Goal: Participate in discussion

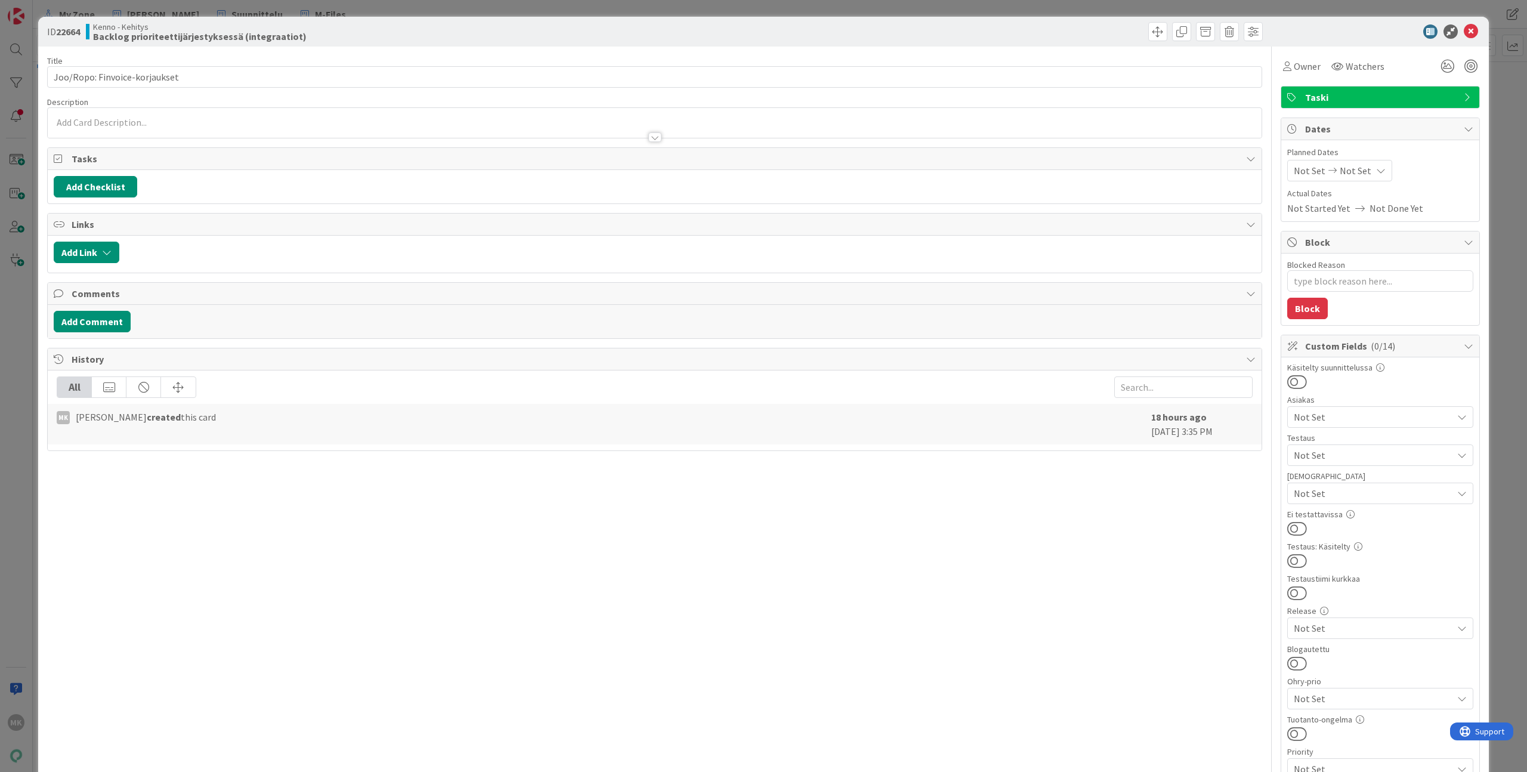
type textarea "x"
click at [591, 136] on div at bounding box center [655, 131] width 1214 height 13
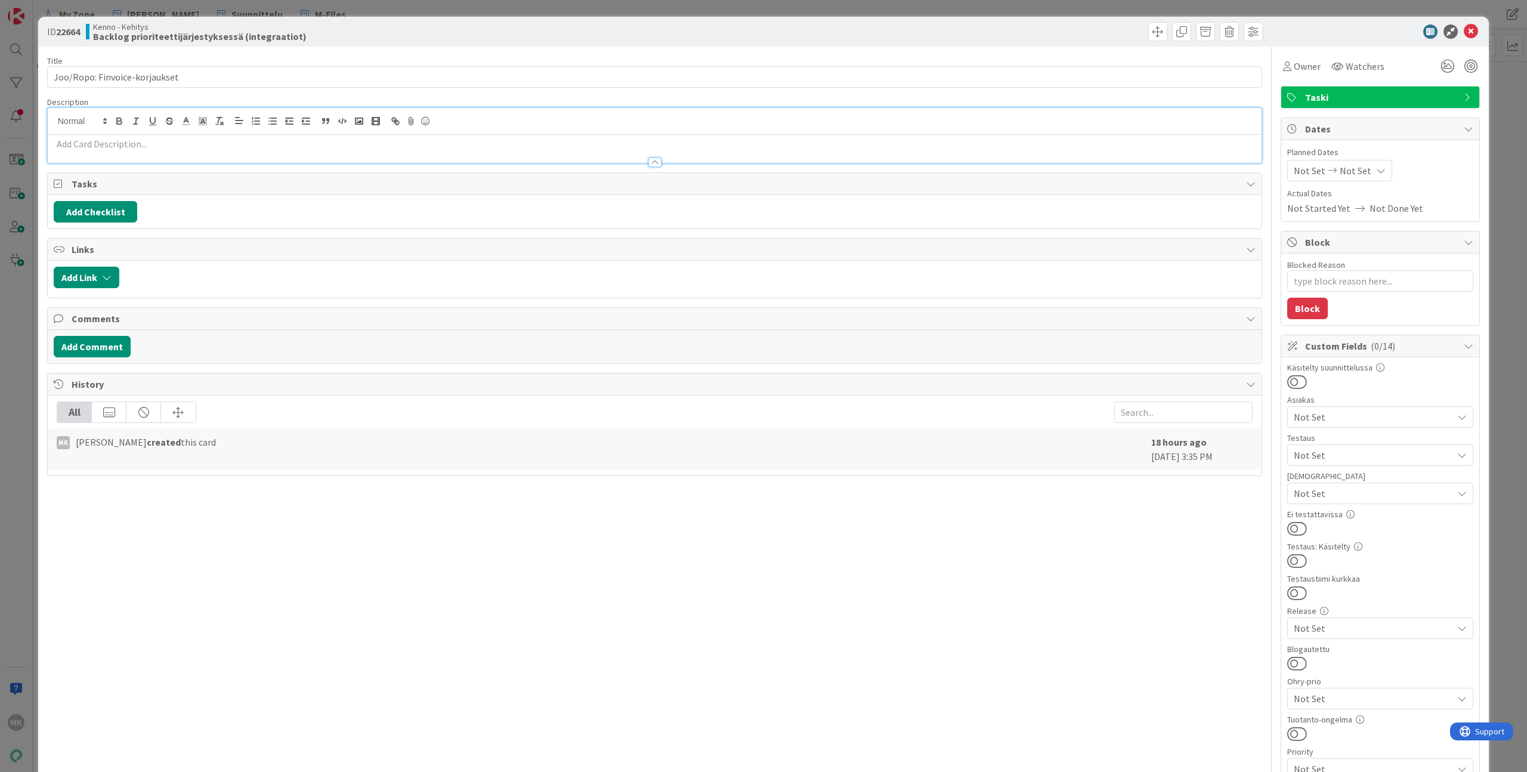
click at [594, 126] on div at bounding box center [655, 121] width 1214 height 27
click at [598, 138] on p at bounding box center [655, 144] width 1202 height 14
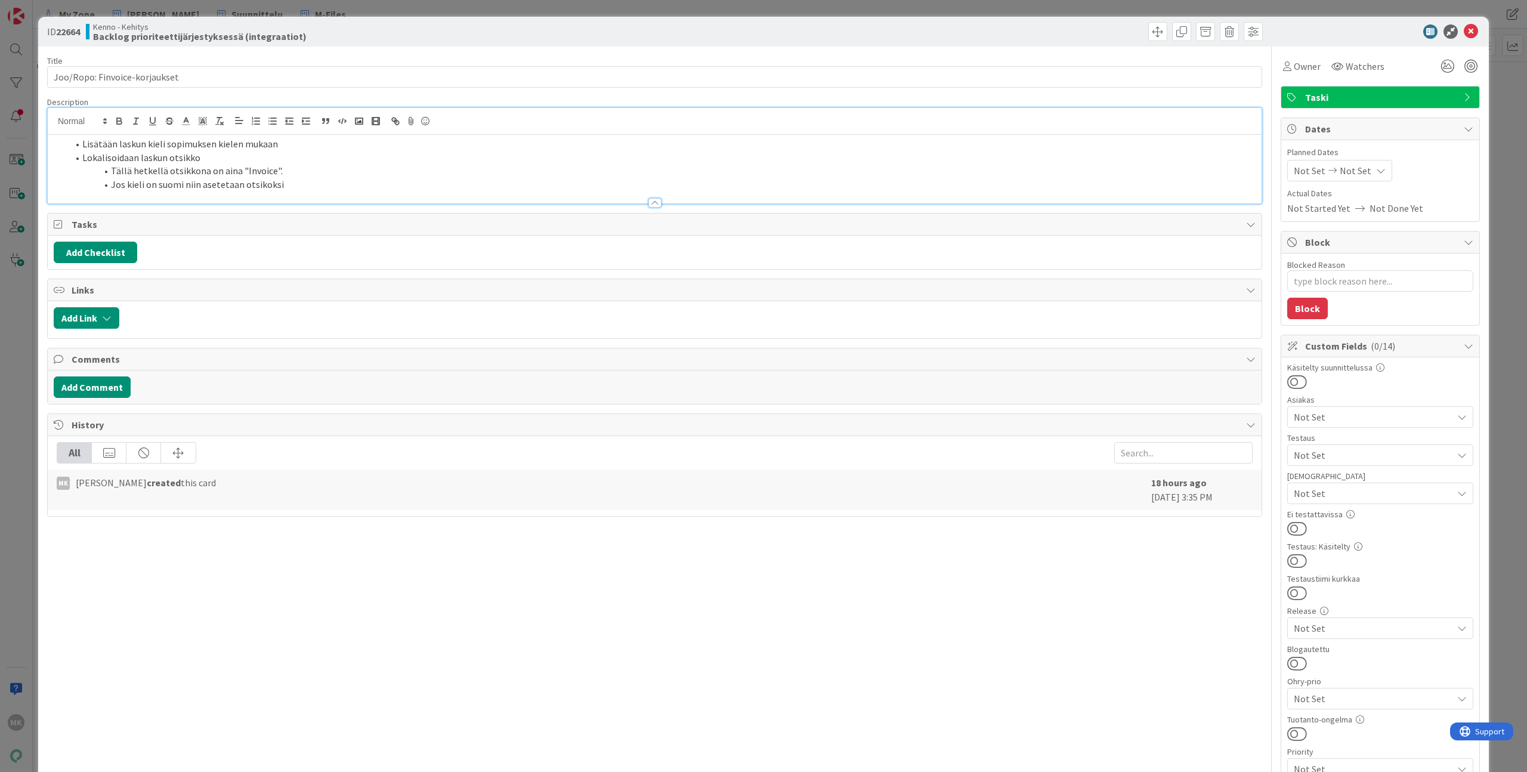
type textarea "x"
